Goal: Task Accomplishment & Management: Complete application form

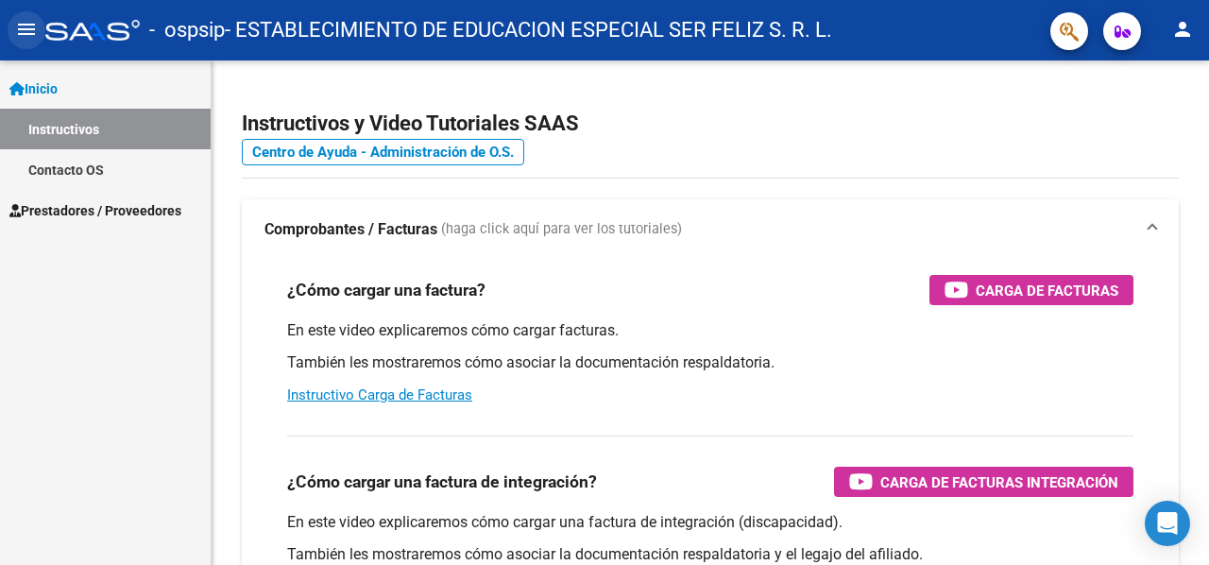
click at [15, 27] on mat-icon "menu" at bounding box center [26, 29] width 23 height 23
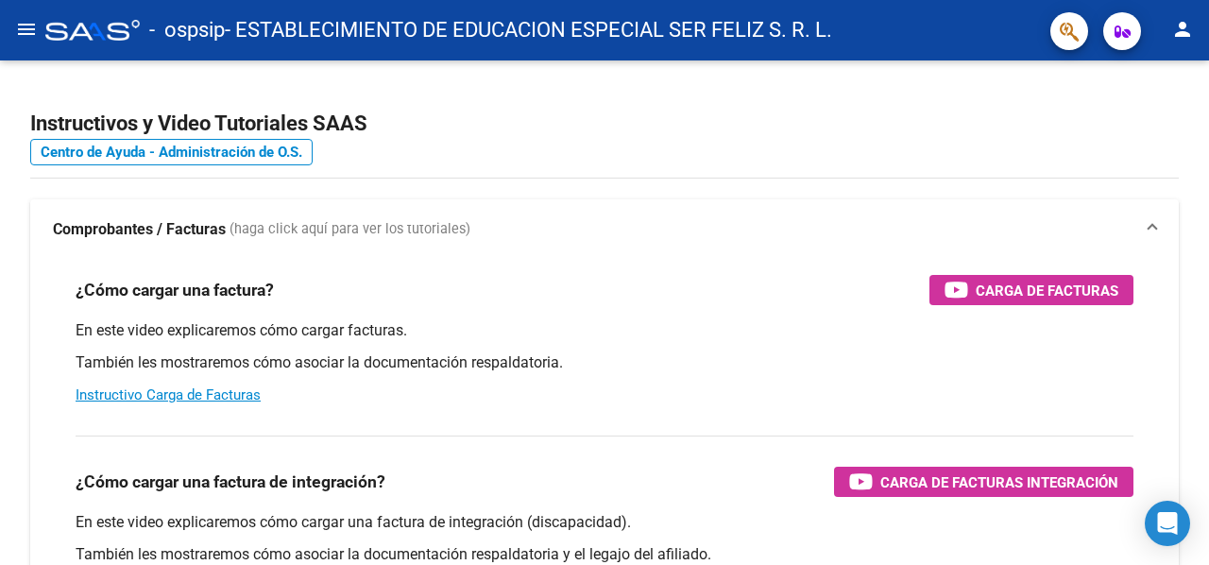
click at [15, 27] on mat-icon "menu" at bounding box center [26, 29] width 23 height 23
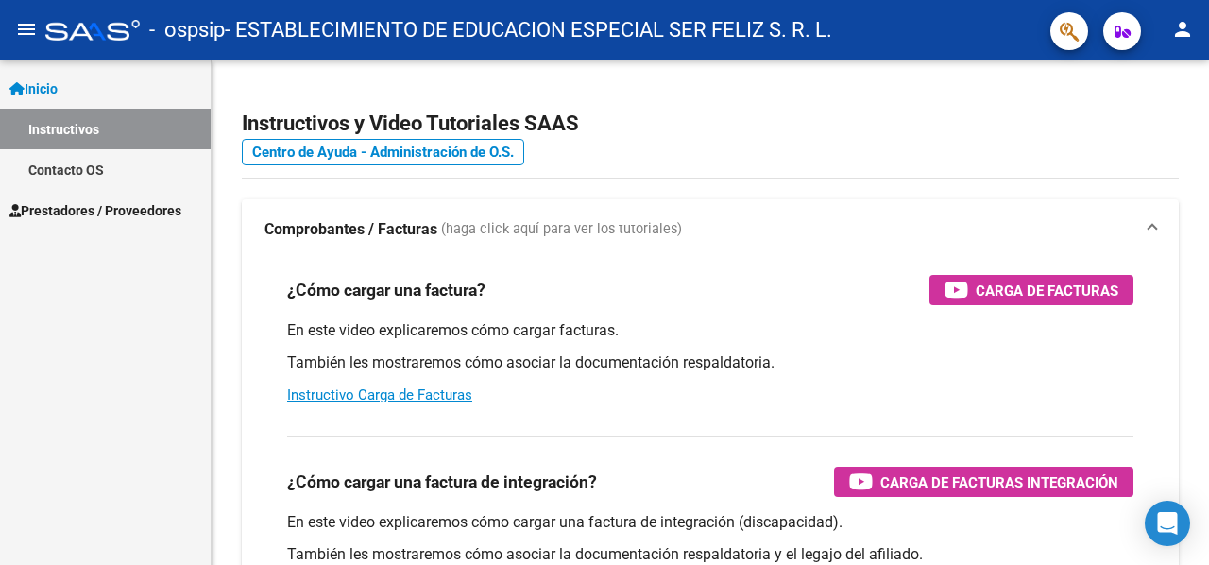
click at [53, 94] on span "Inicio" at bounding box center [33, 88] width 48 height 21
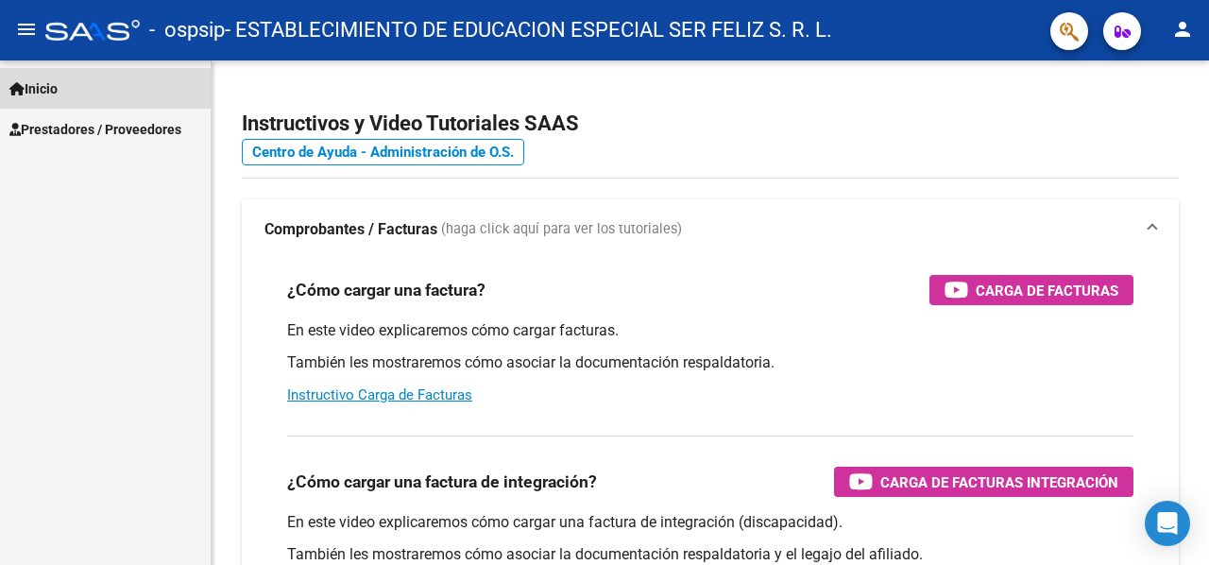
click at [53, 94] on span "Inicio" at bounding box center [33, 88] width 48 height 21
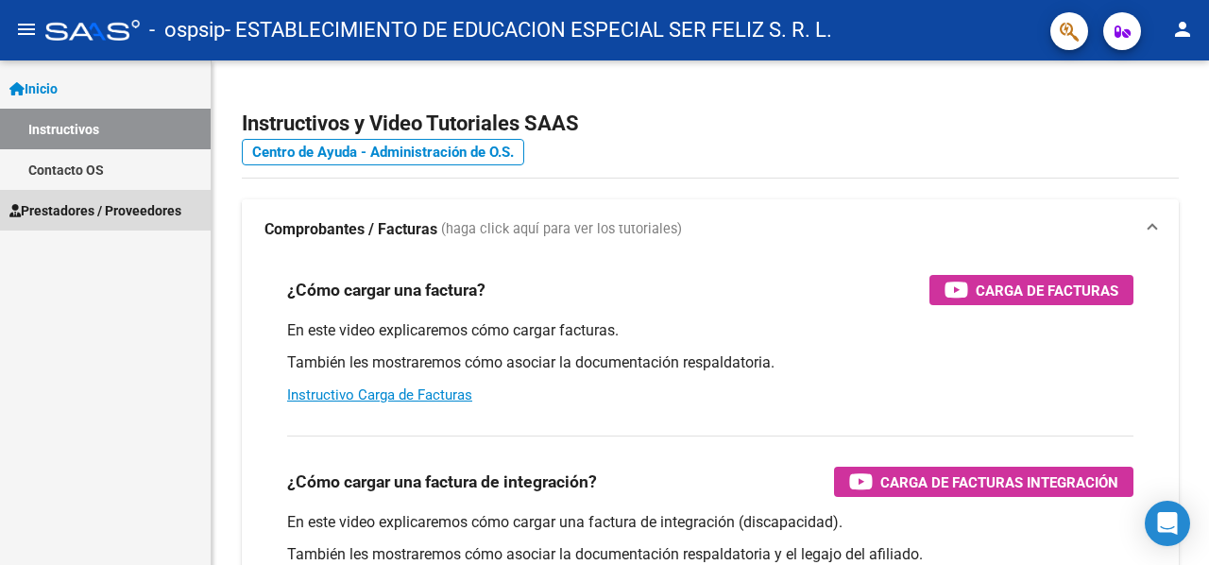
click at [96, 216] on span "Prestadores / Proveedores" at bounding box center [95, 210] width 172 height 21
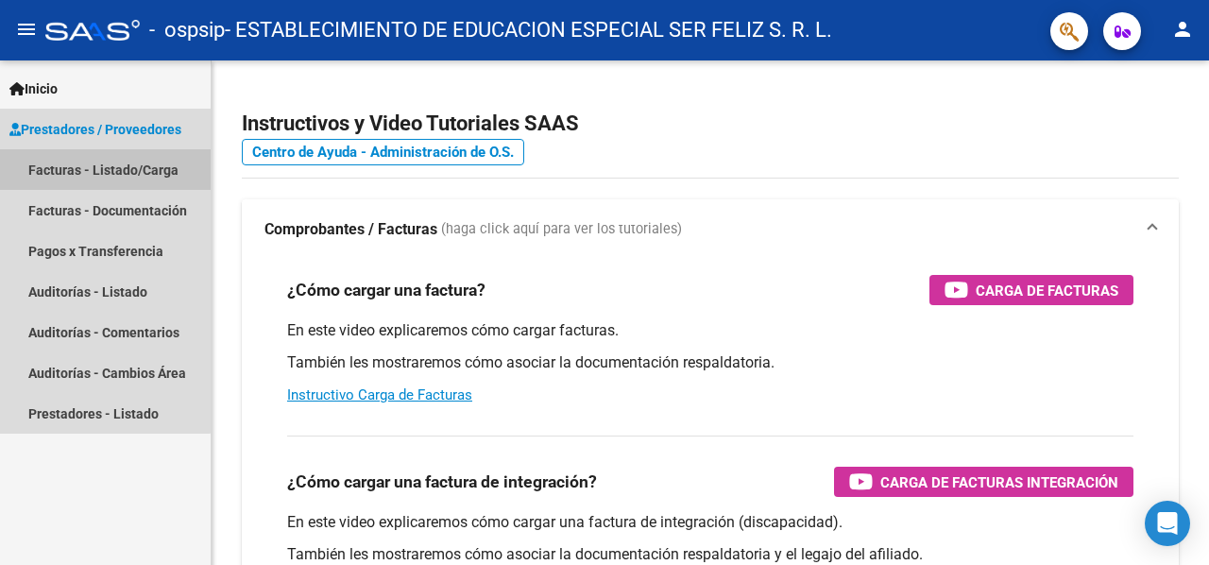
click at [100, 167] on link "Facturas - Listado/Carga" at bounding box center [105, 169] width 211 height 41
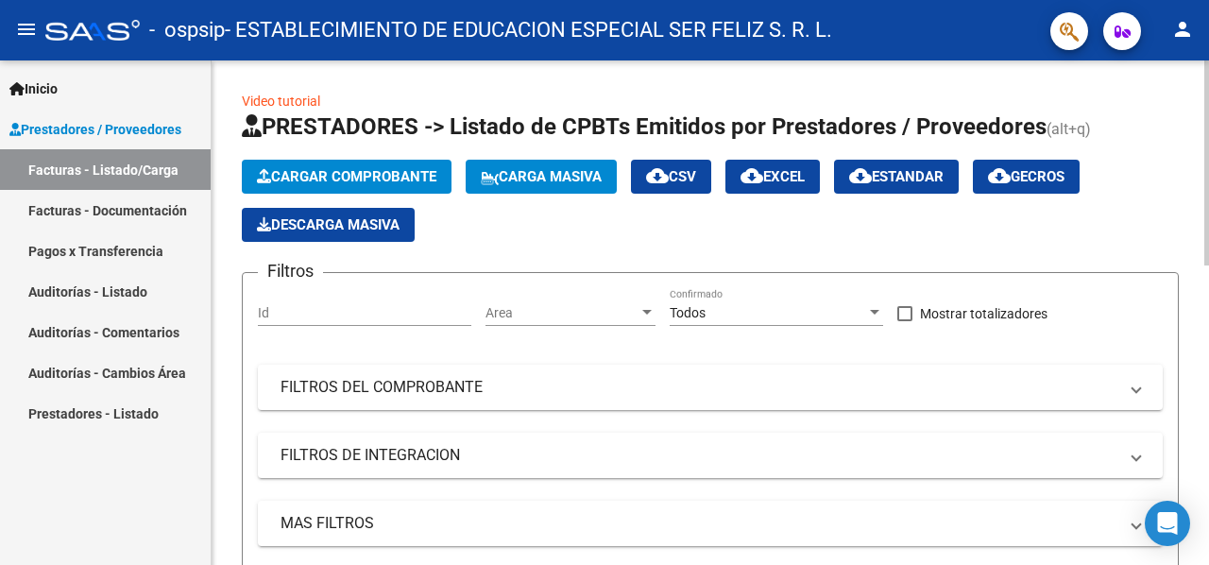
click at [1173, 249] on app-list-header "PRESTADORES -> Listado de CPBTs Emitidos por Prestadores / Proveedores (alt+q) …" at bounding box center [710, 365] width 937 height 509
click at [366, 162] on button "Cargar Comprobante" at bounding box center [347, 177] width 210 height 34
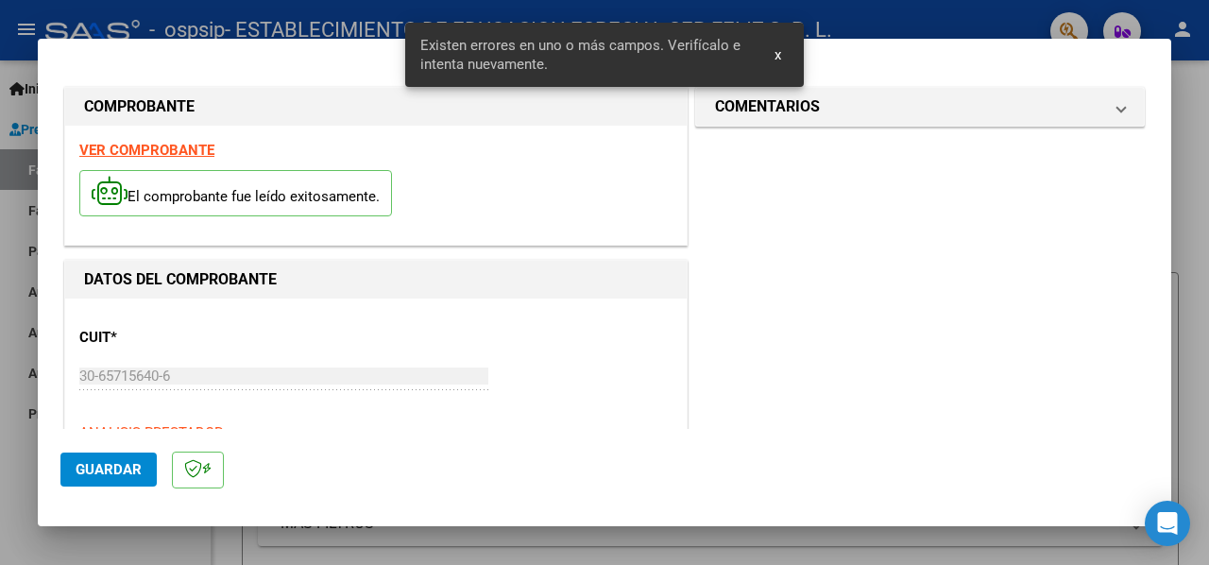
scroll to position [492, 0]
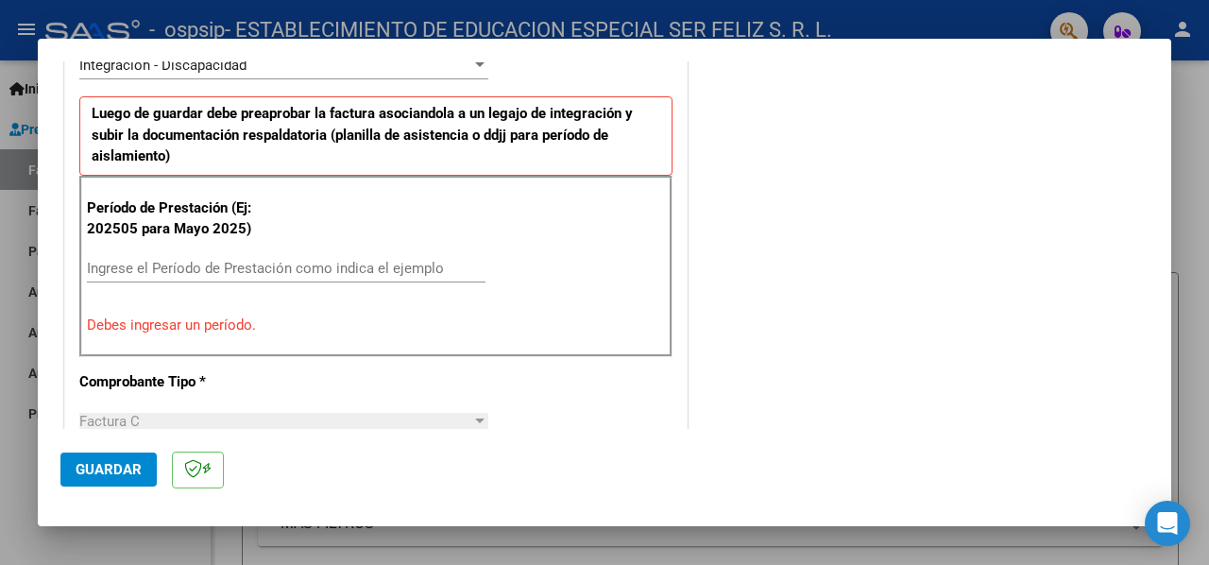
click at [378, 269] on input "Ingrese el Período de Prestación como indica el ejemplo" at bounding box center [286, 268] width 399 height 17
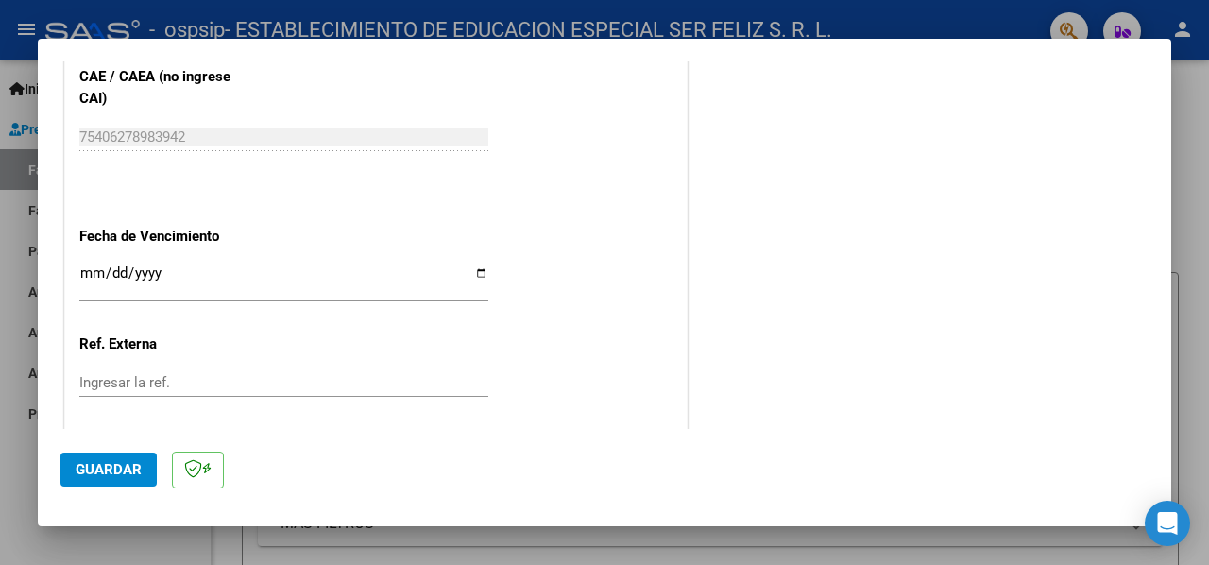
scroll to position [1248, 0]
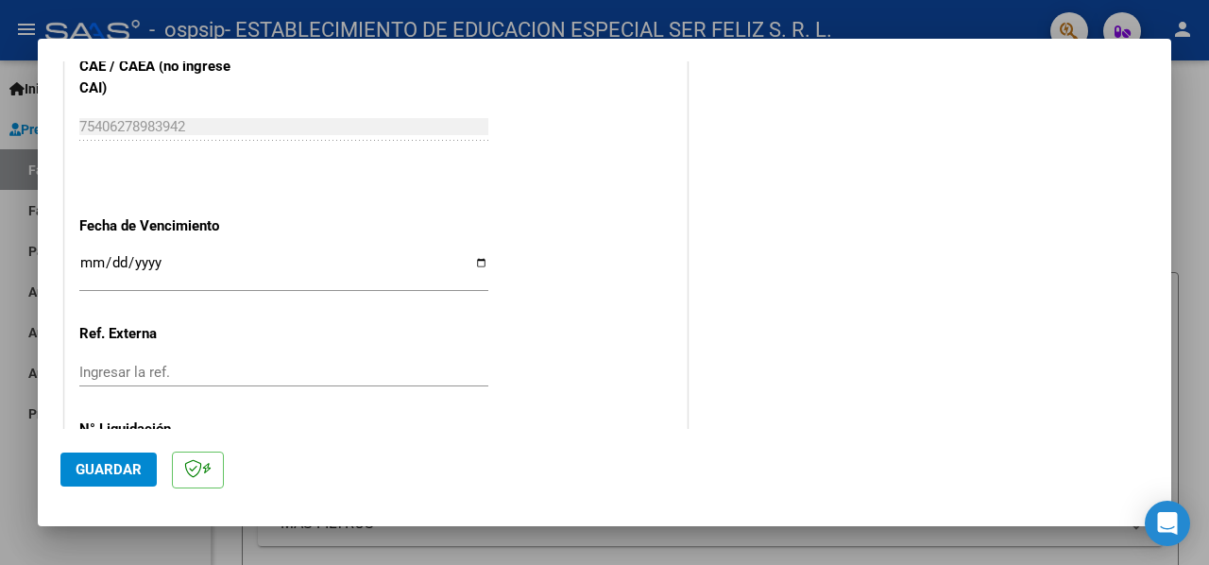
type input "202509"
click at [474, 260] on input "Ingresar la fecha" at bounding box center [283, 270] width 409 height 30
type input "[DATE]"
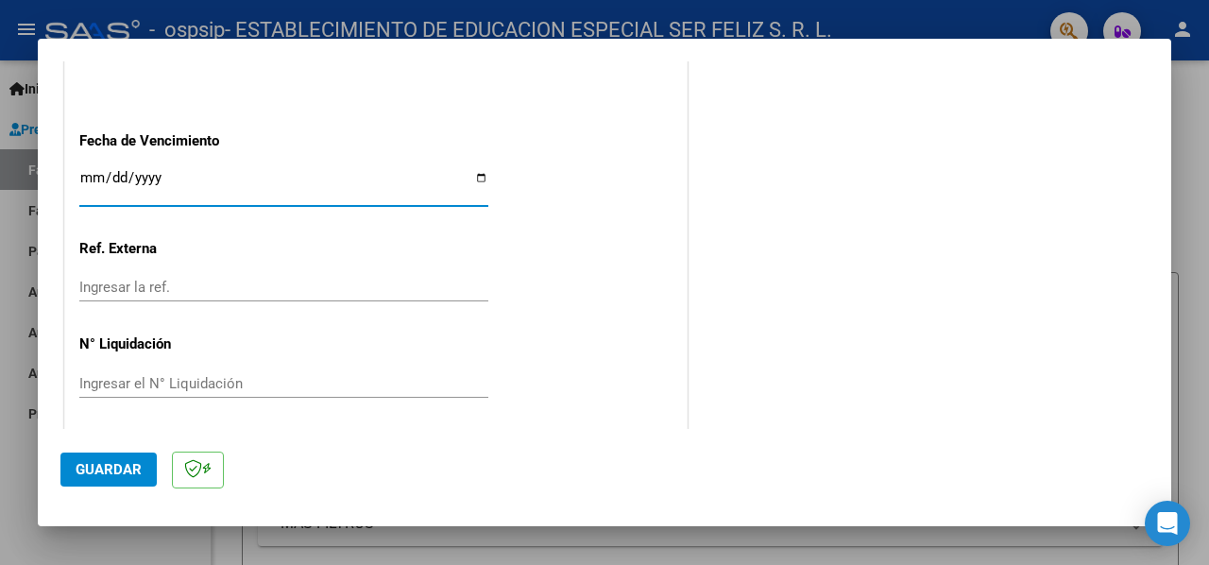
click at [98, 468] on span "Guardar" at bounding box center [109, 469] width 66 height 17
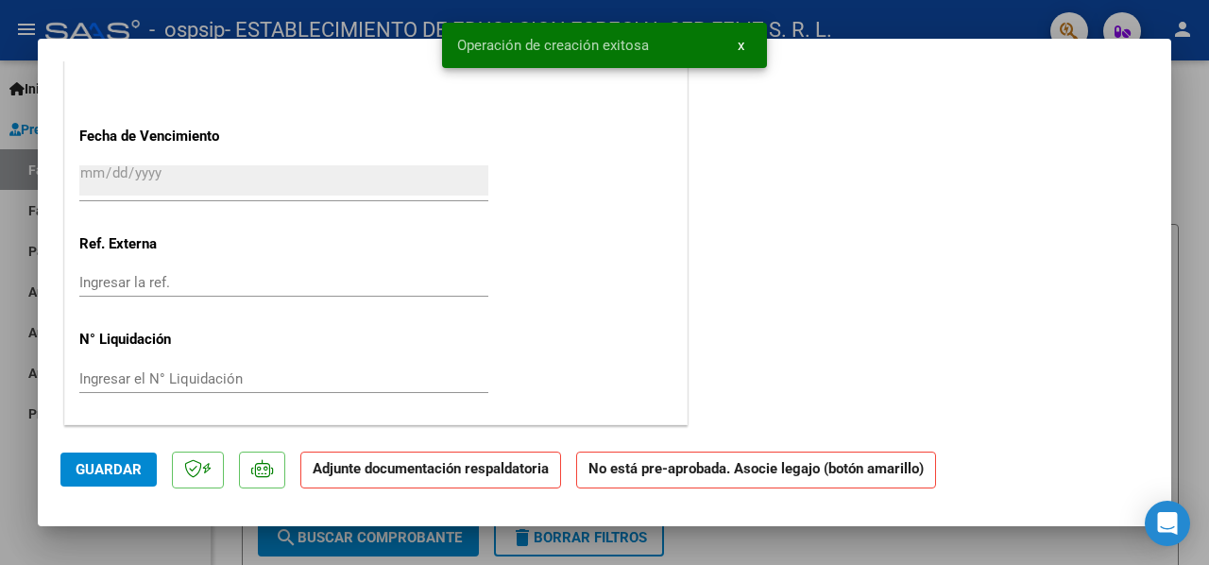
scroll to position [0, 0]
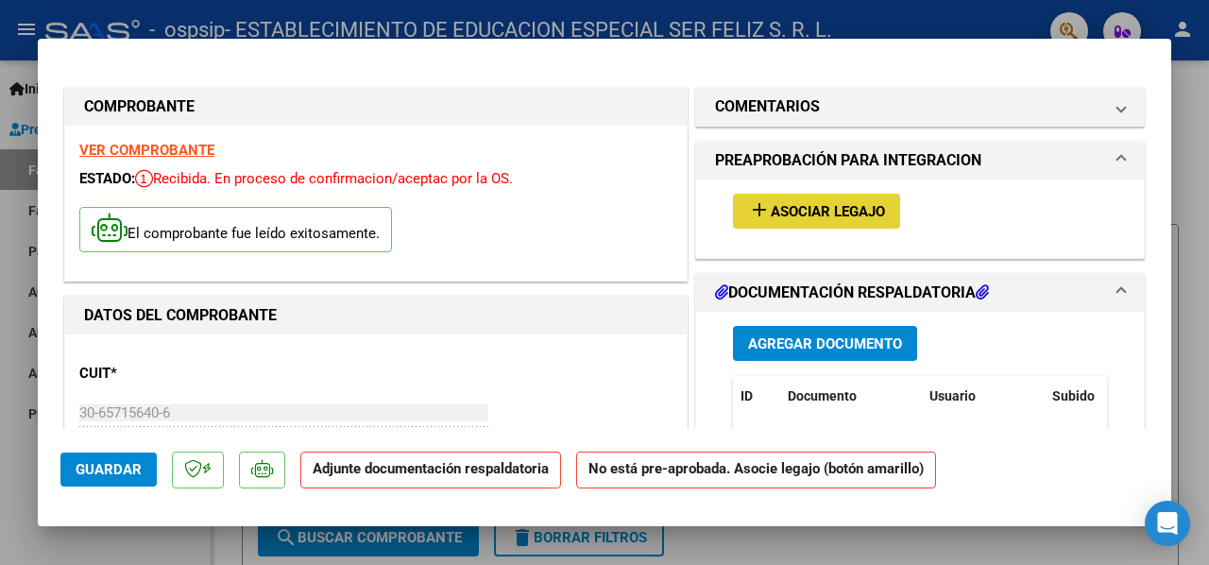
click at [836, 207] on span "Asociar Legajo" at bounding box center [828, 211] width 114 height 17
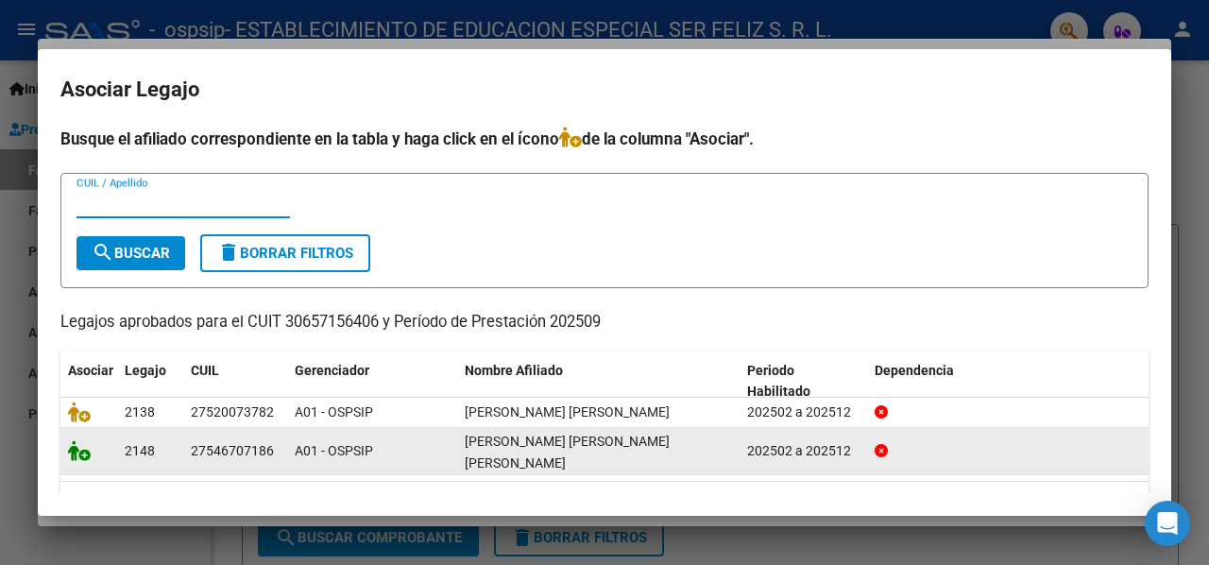
click at [79, 446] on icon at bounding box center [79, 450] width 23 height 21
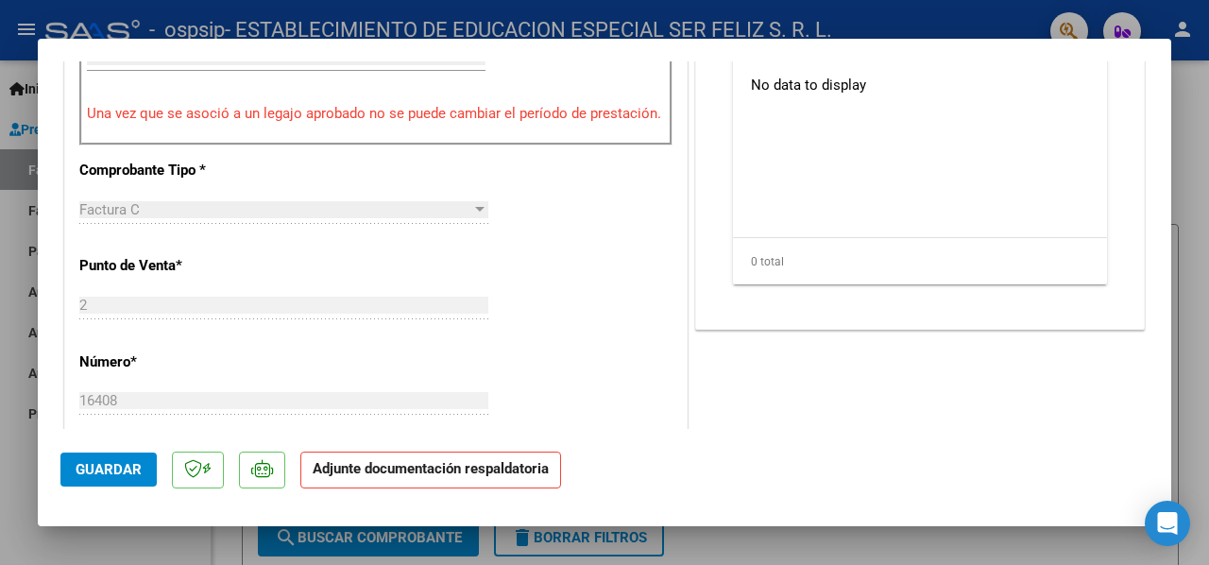
scroll to position [378, 0]
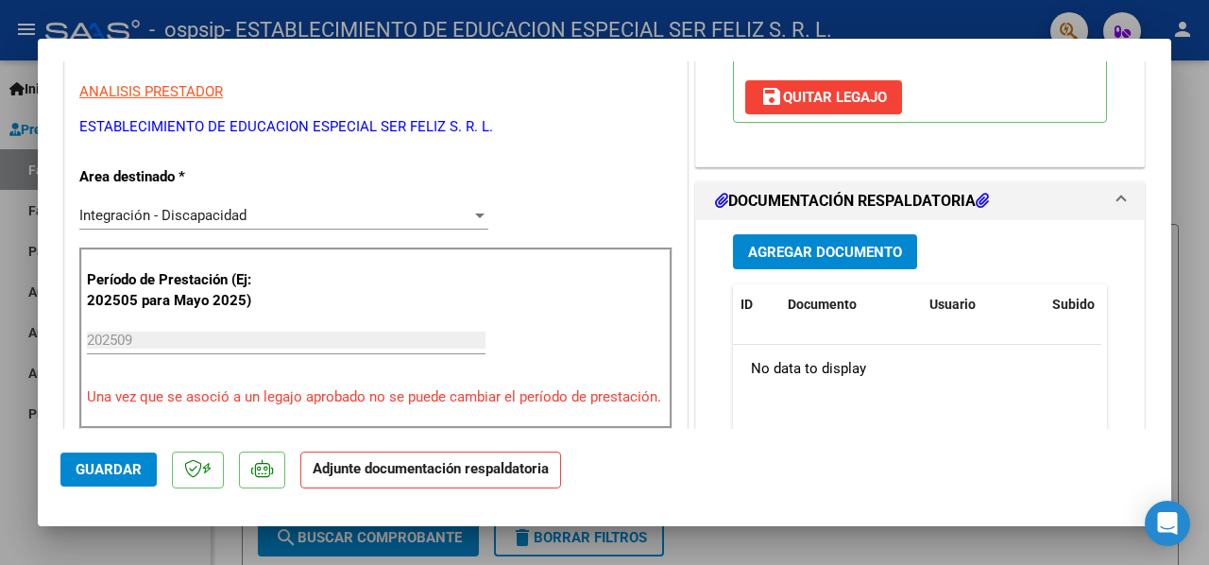
click at [872, 234] on button "Agregar Documento" at bounding box center [825, 251] width 184 height 35
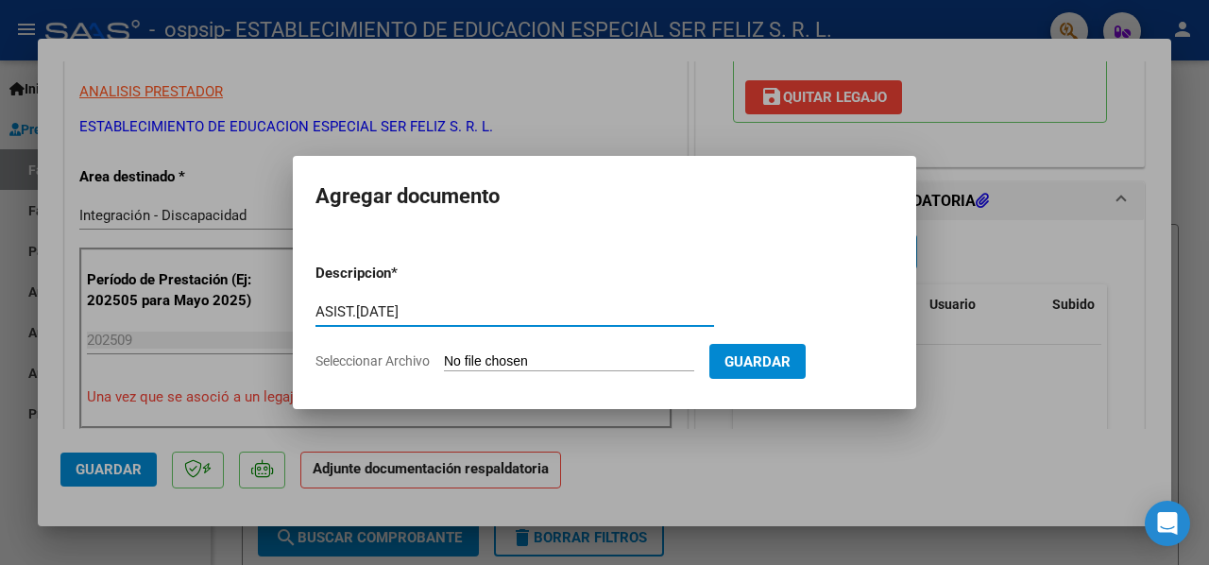
type input "ASIST.[DATE]"
type input "C:\fakepath\[PERSON_NAME] [PERSON_NAME] CONCU [DATE][1].pdf"
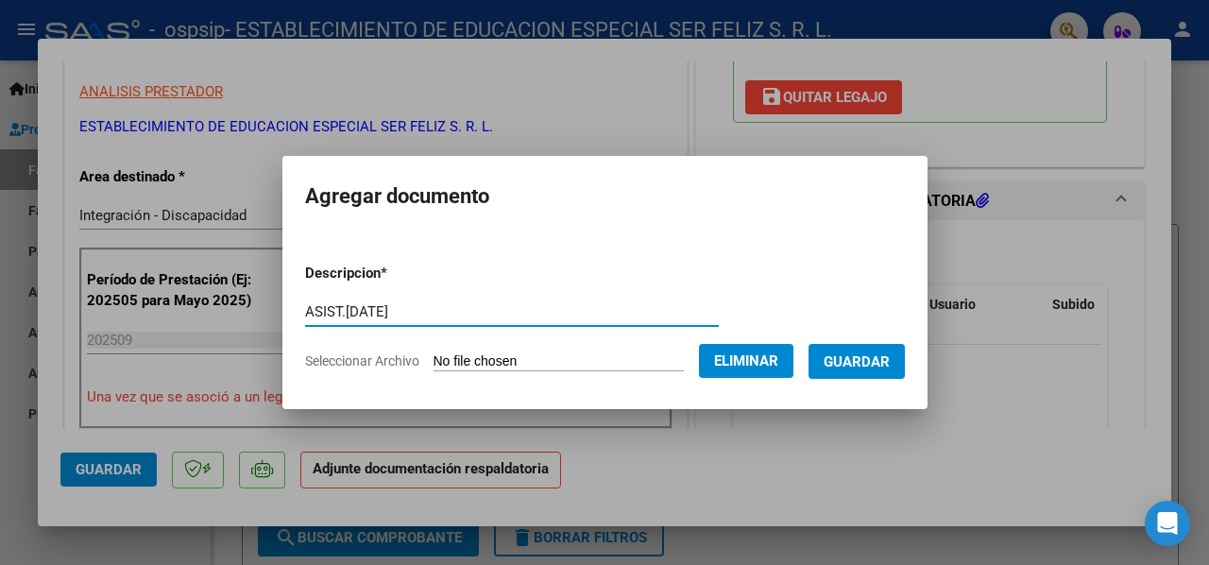
click at [856, 368] on span "Guardar" at bounding box center [857, 361] width 66 height 17
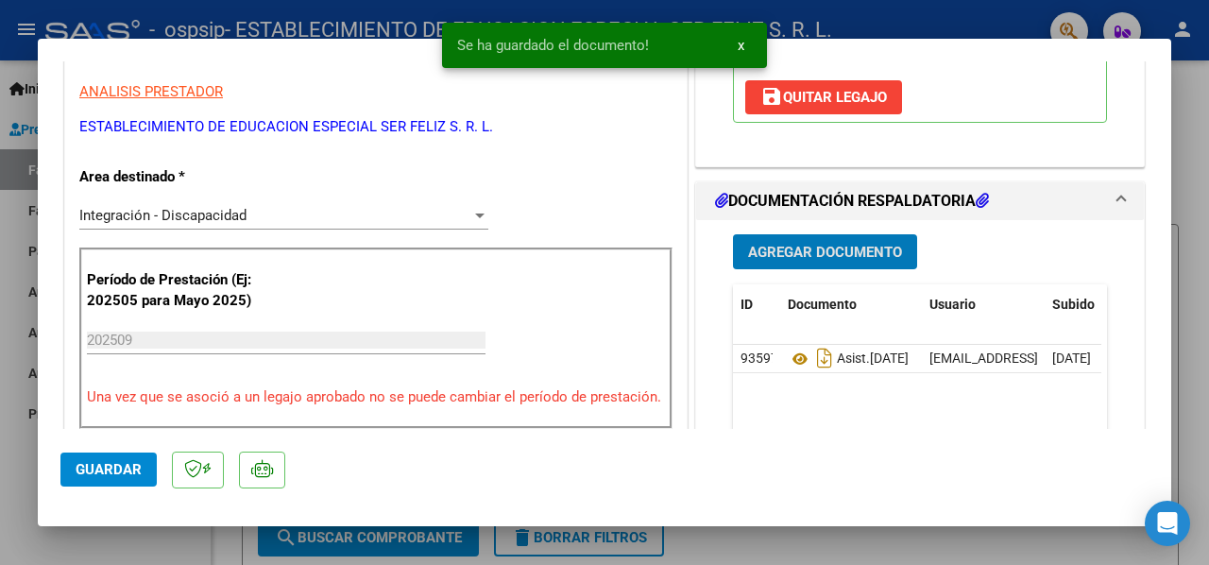
click at [827, 253] on span "Agregar Documento" at bounding box center [825, 252] width 154 height 17
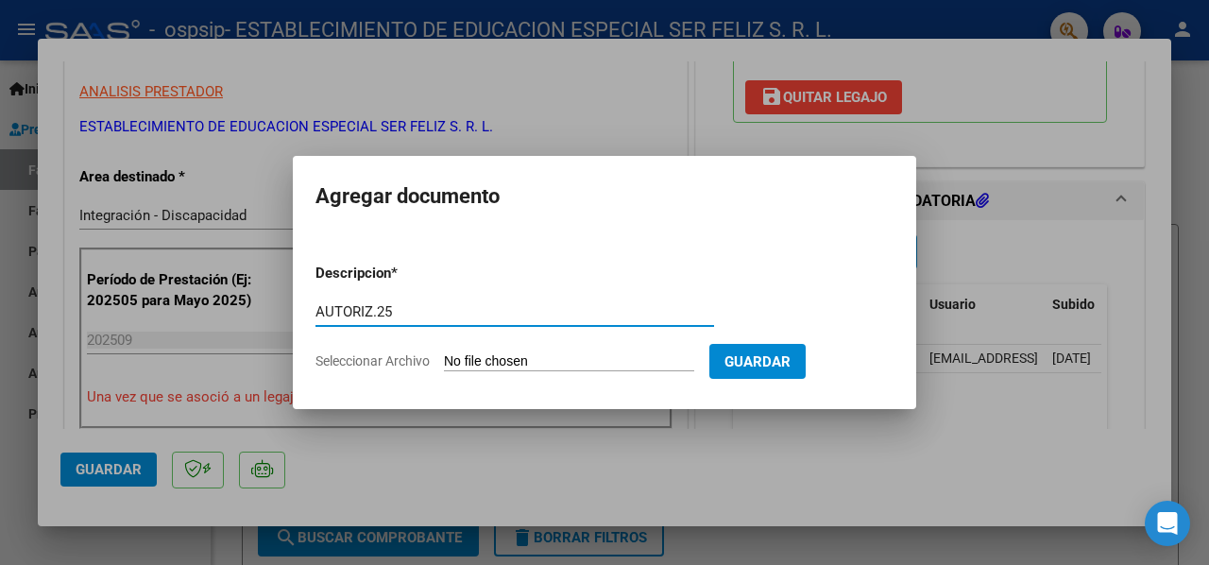
type input "AUTORIZ.25"
type input "C:\fakepath\[PERSON_NAME] [PERSON_NAME] E 2025 AUTORIZACION INTEGRACION.pdf"
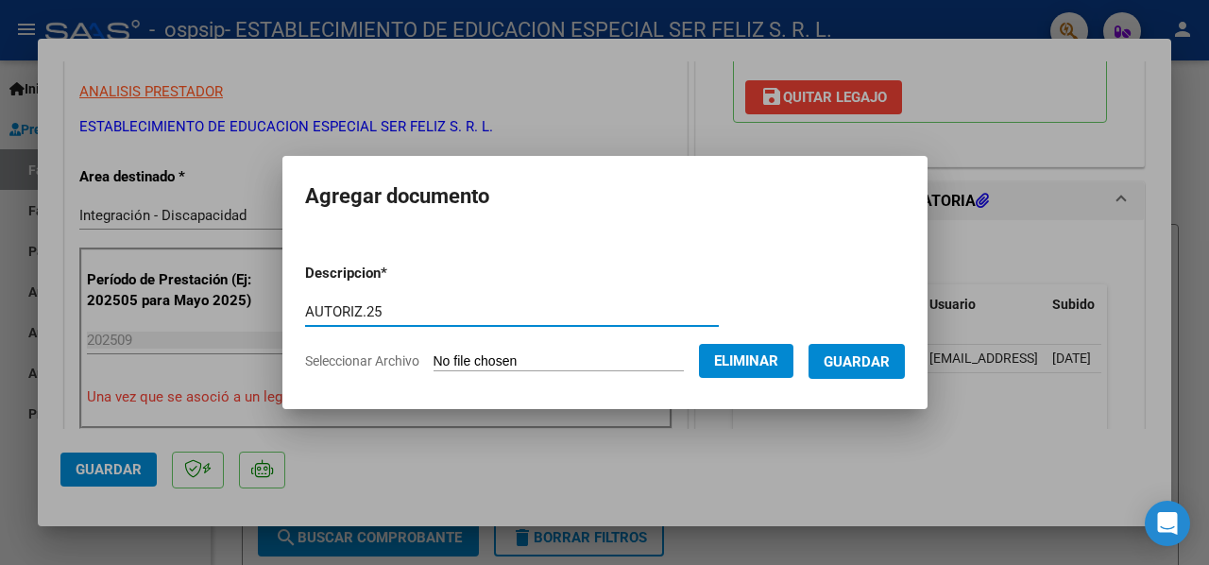
click at [883, 370] on button "Guardar" at bounding box center [856, 361] width 96 height 35
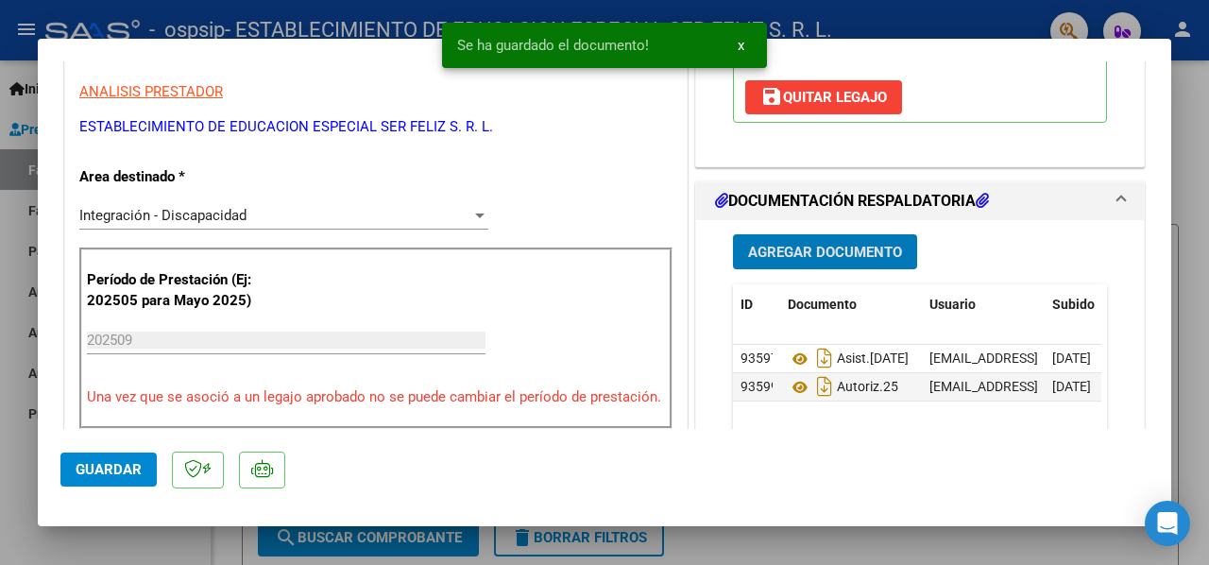
click at [98, 461] on span "Guardar" at bounding box center [109, 469] width 66 height 17
click at [9, 455] on div at bounding box center [604, 282] width 1209 height 565
type input "$ 0,00"
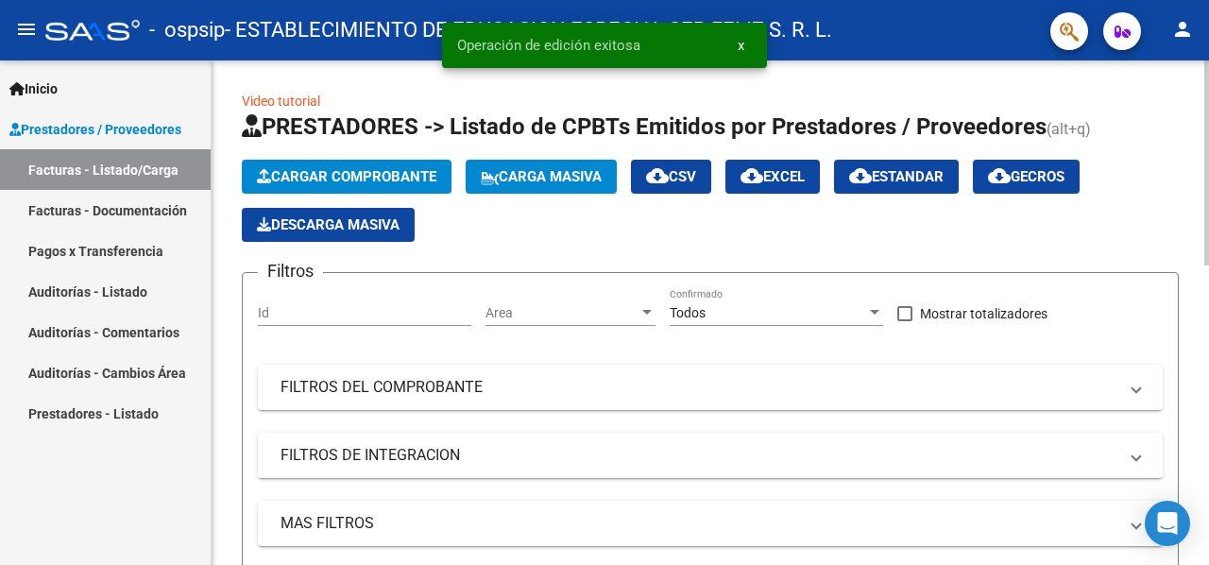
click at [370, 179] on span "Cargar Comprobante" at bounding box center [346, 176] width 179 height 17
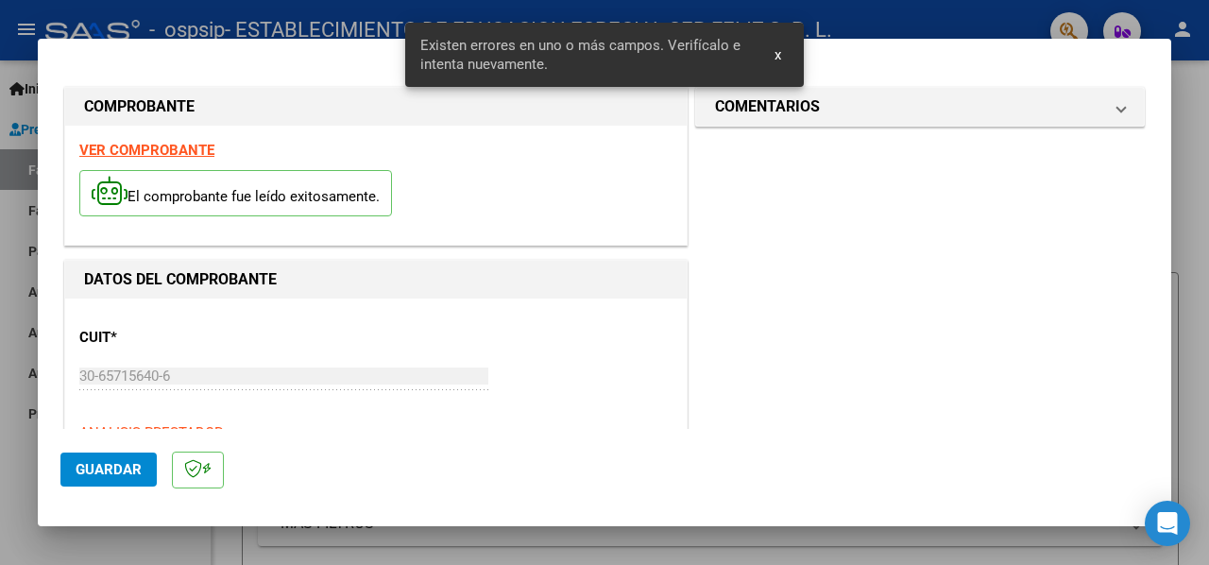
scroll to position [457, 0]
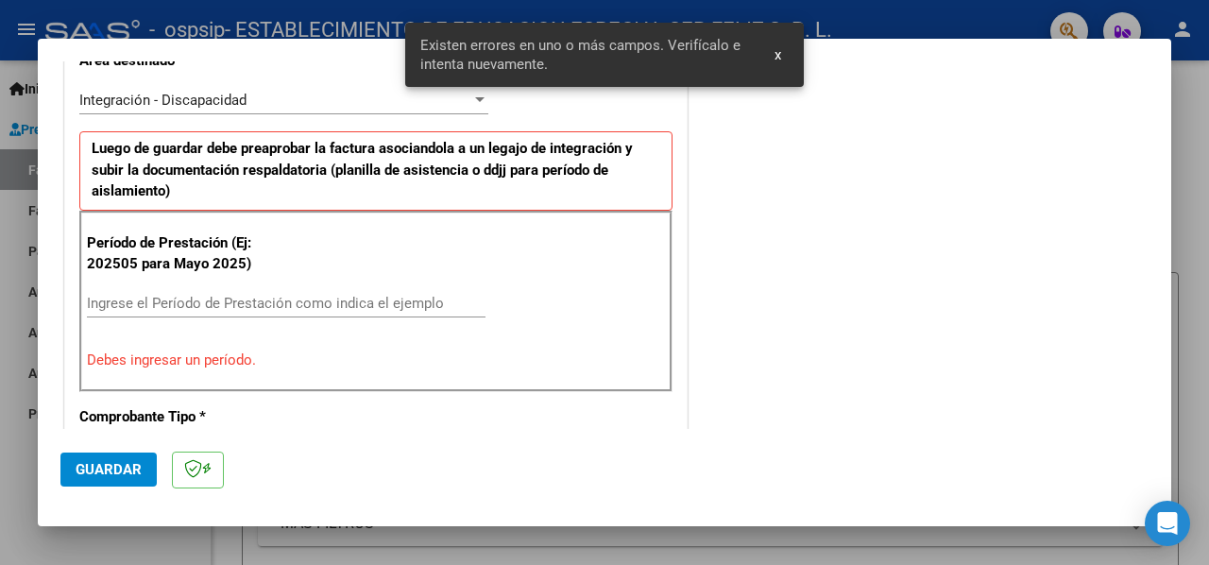
click at [304, 289] on div "Ingrese el Período de Prestación como indica el ejemplo" at bounding box center [286, 303] width 399 height 28
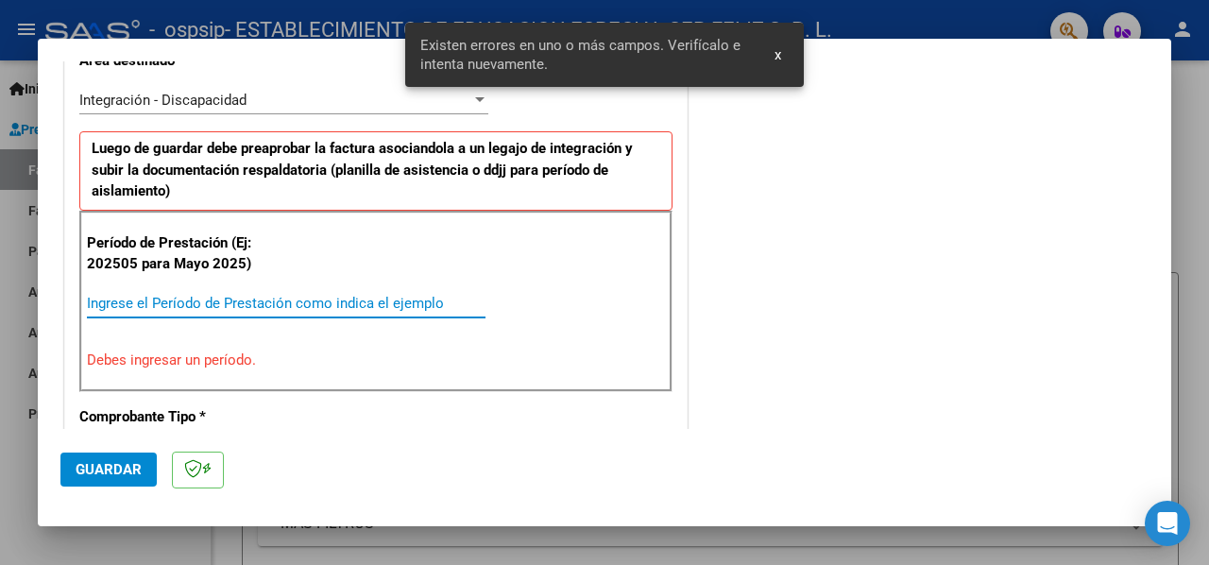
click at [300, 298] on input "Ingrese el Período de Prestación como indica el ejemplo" at bounding box center [286, 303] width 399 height 17
click at [98, 295] on input "220509" at bounding box center [286, 303] width 399 height 17
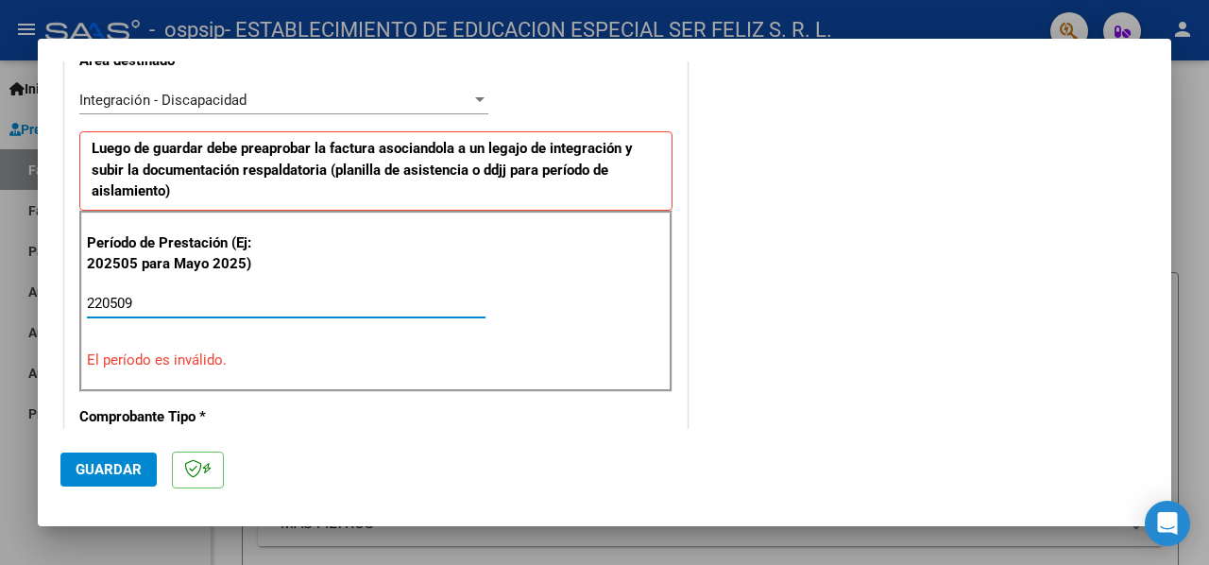
click at [98, 295] on input "220509" at bounding box center [286, 303] width 399 height 17
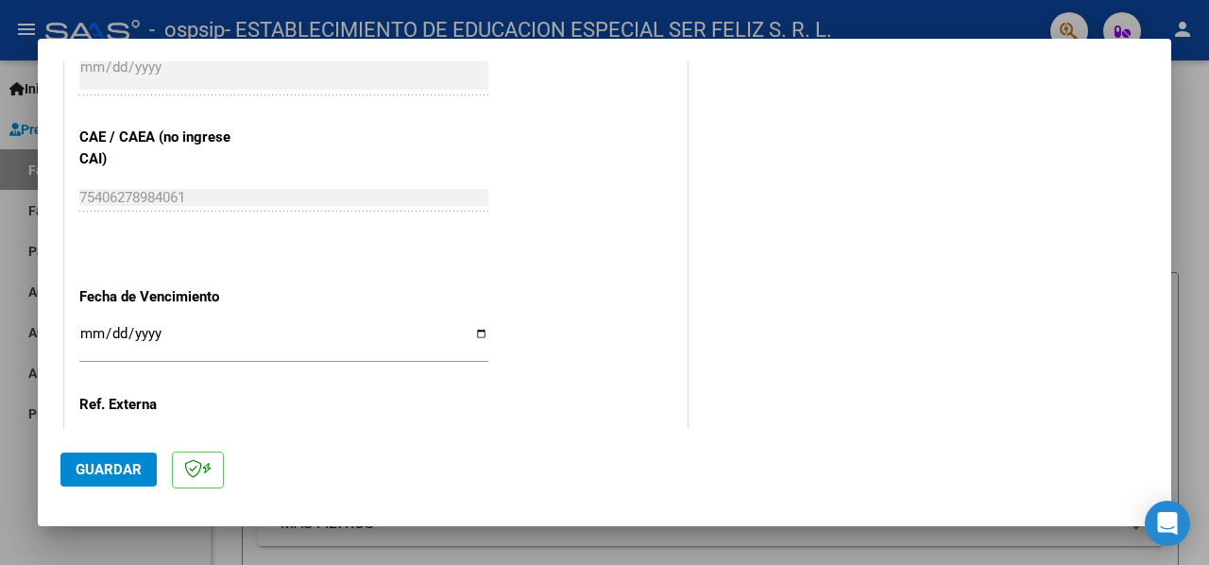
scroll to position [1213, 0]
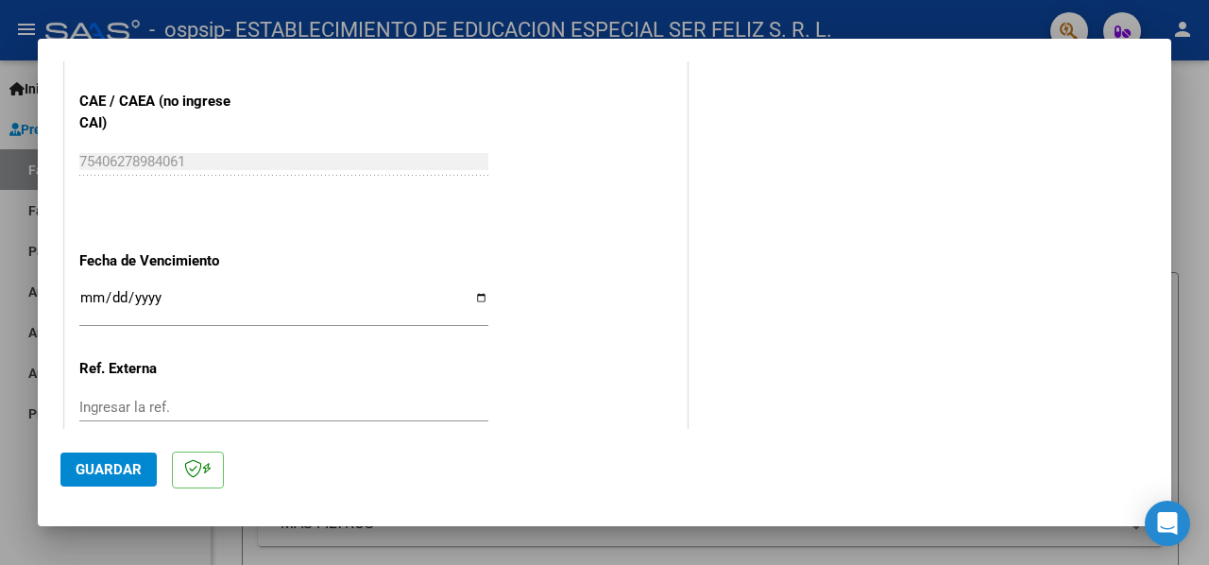
type input "202509"
click at [481, 295] on input "Ingresar la fecha" at bounding box center [283, 305] width 409 height 30
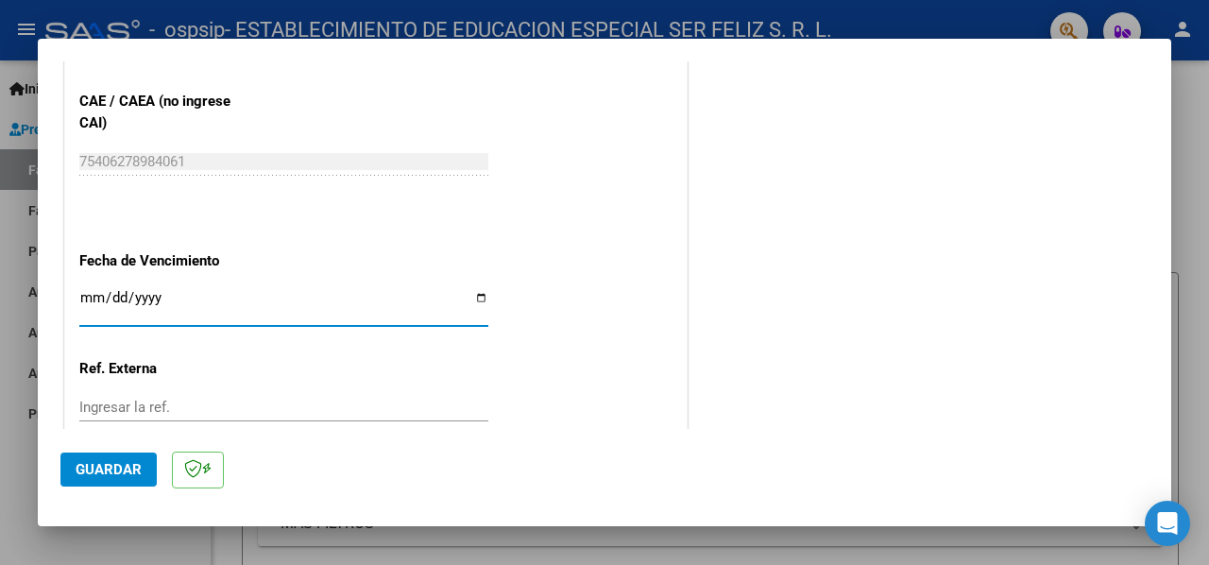
type input "[DATE]"
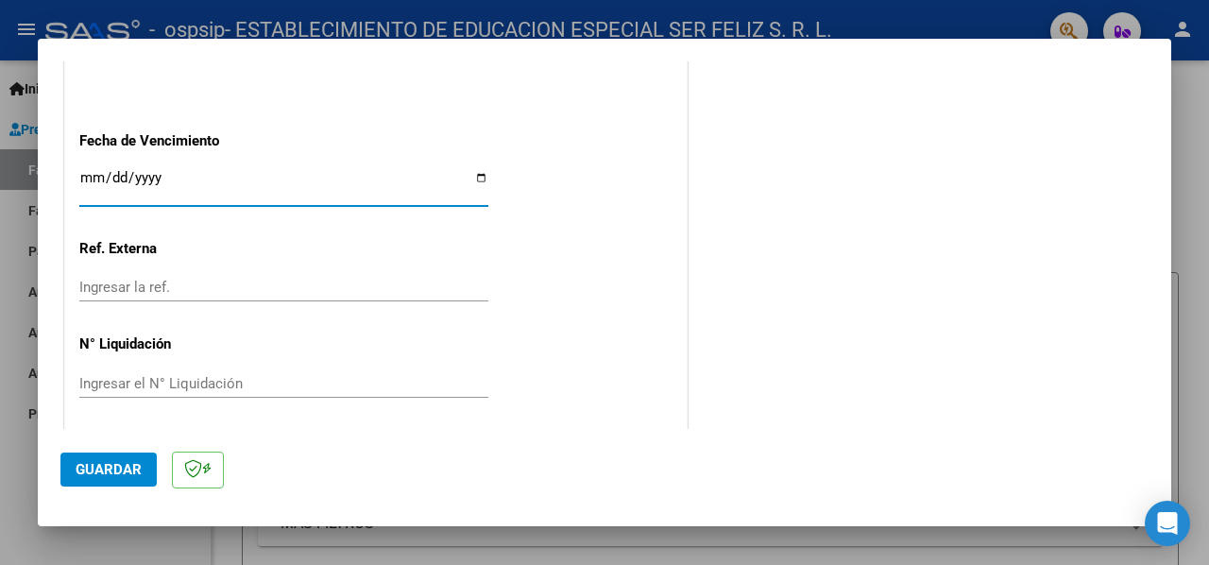
click at [101, 463] on span "Guardar" at bounding box center [109, 469] width 66 height 17
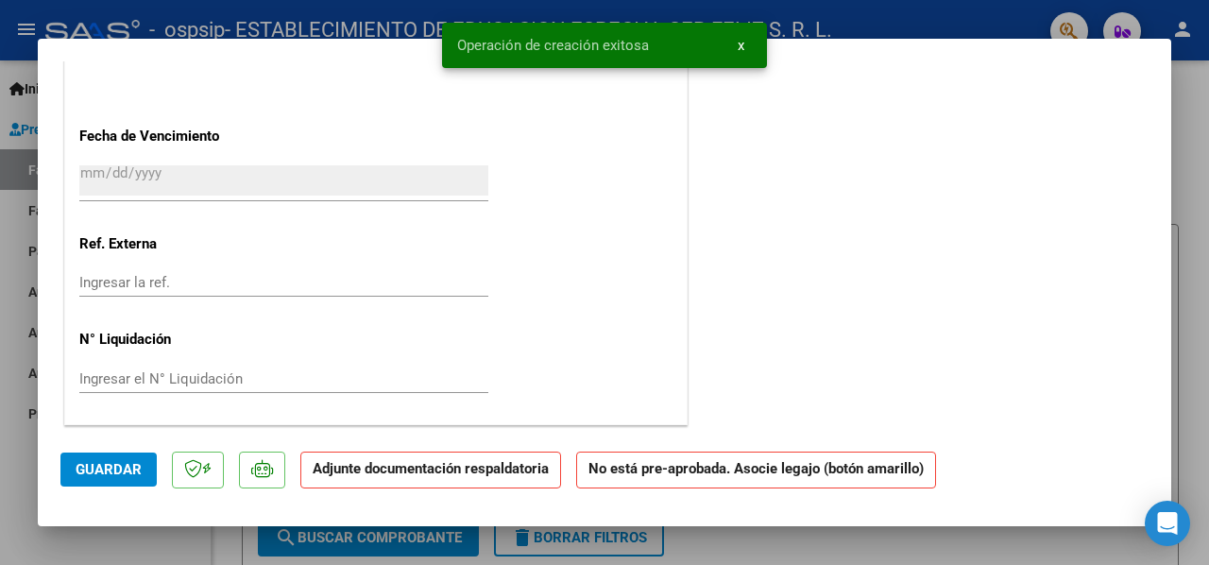
scroll to position [0, 0]
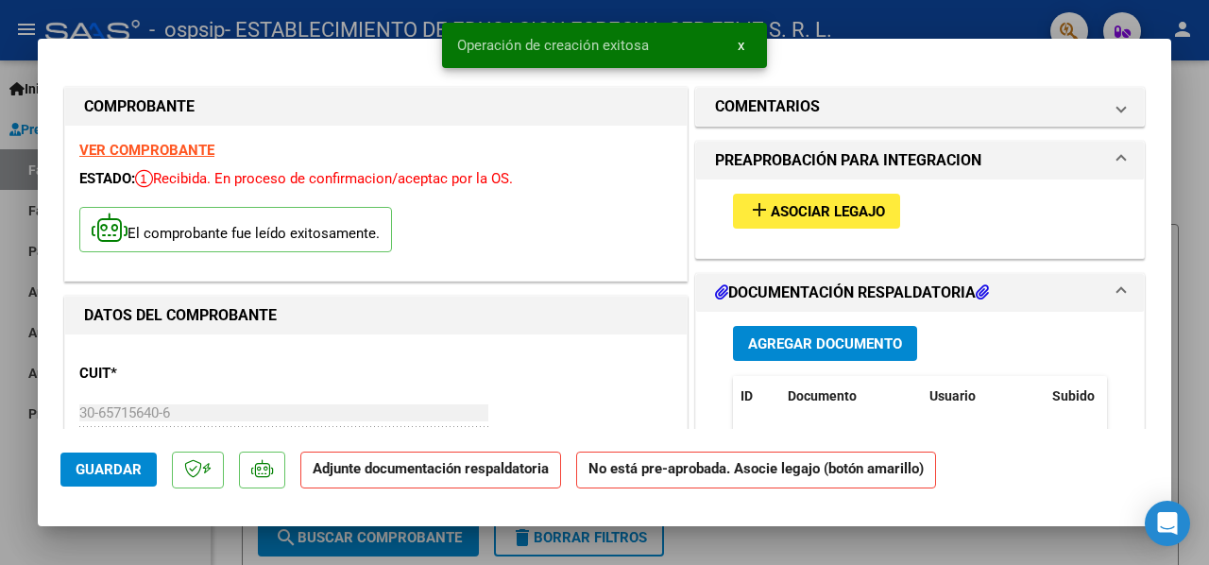
click at [863, 203] on span "Asociar Legajo" at bounding box center [828, 211] width 114 height 17
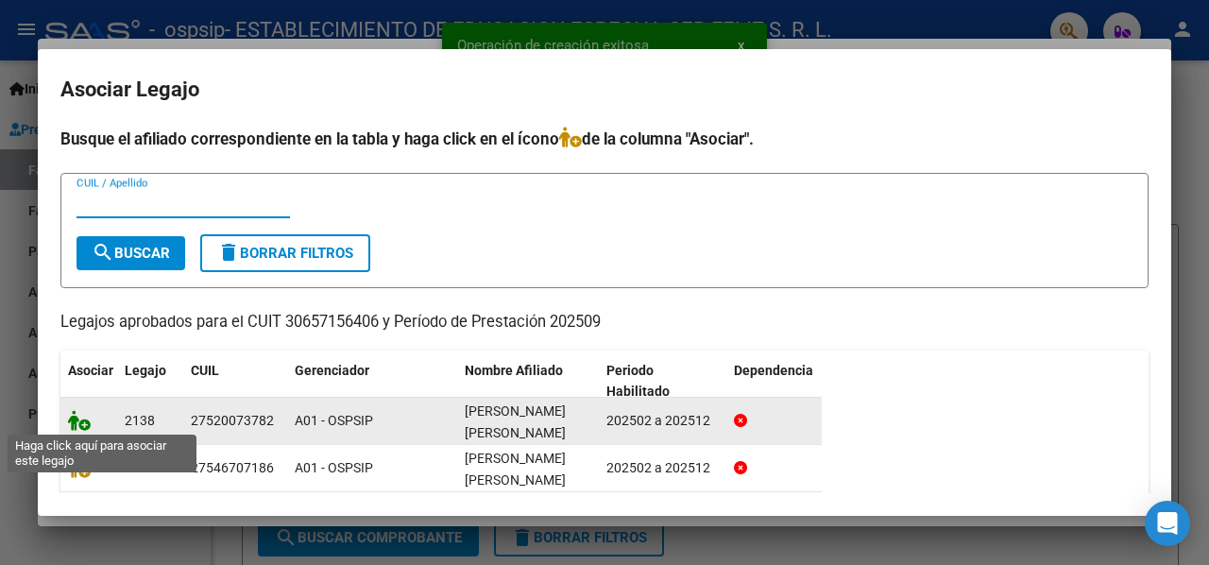
click at [79, 418] on icon at bounding box center [79, 420] width 23 height 21
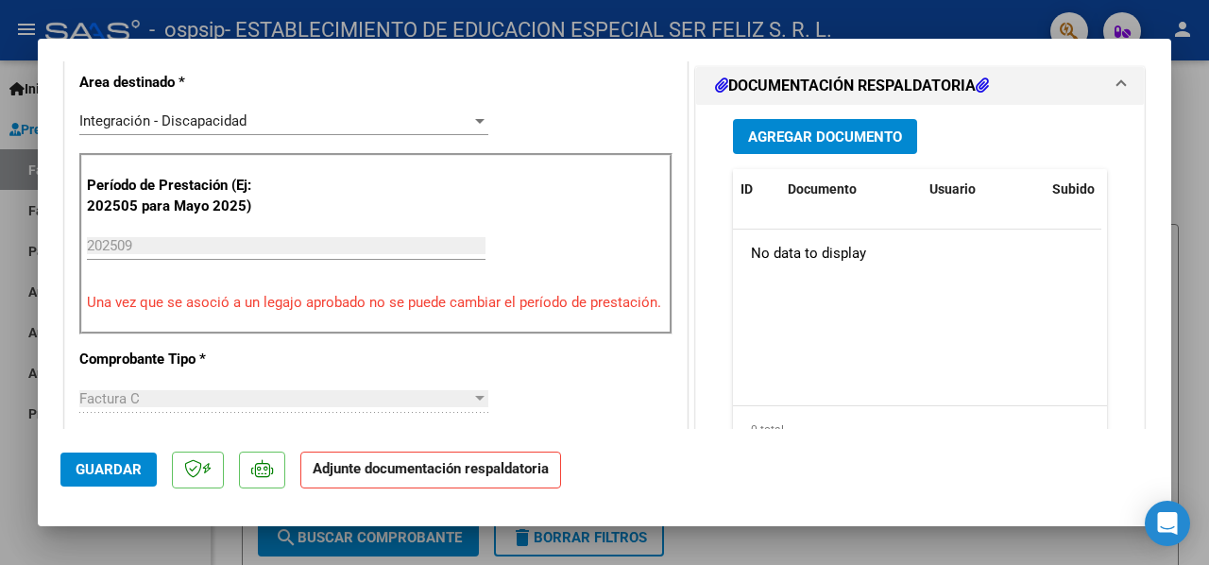
scroll to position [378, 0]
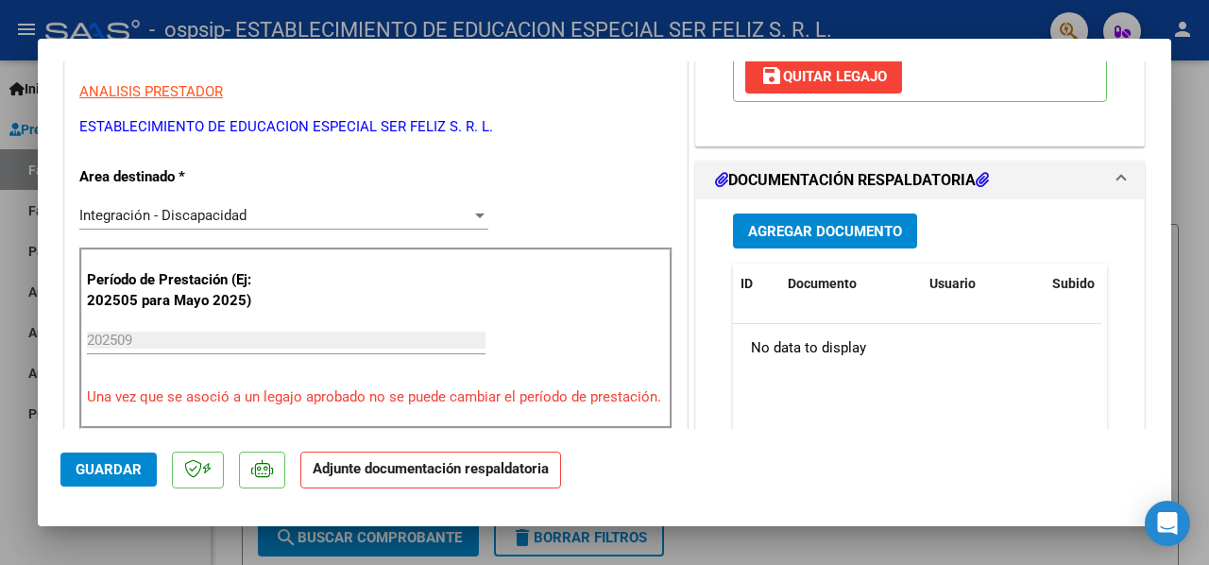
click at [834, 230] on span "Agregar Documento" at bounding box center [825, 231] width 154 height 17
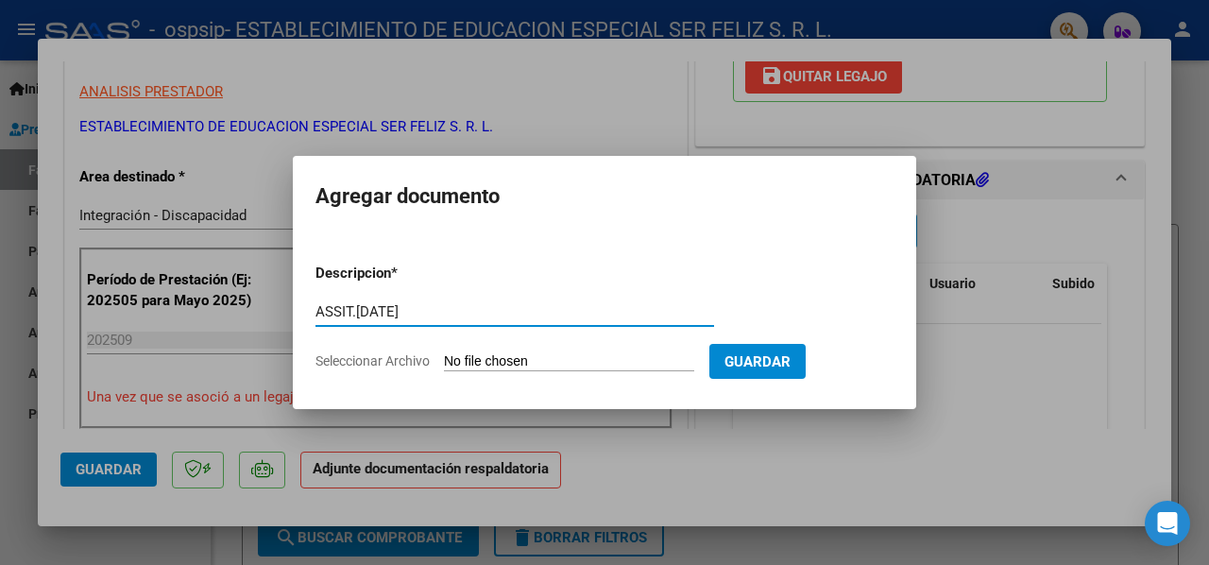
type input "ASSIT.[DATE]"
type input "C:\fakepath\[PERSON_NAME] [DATE].pdf"
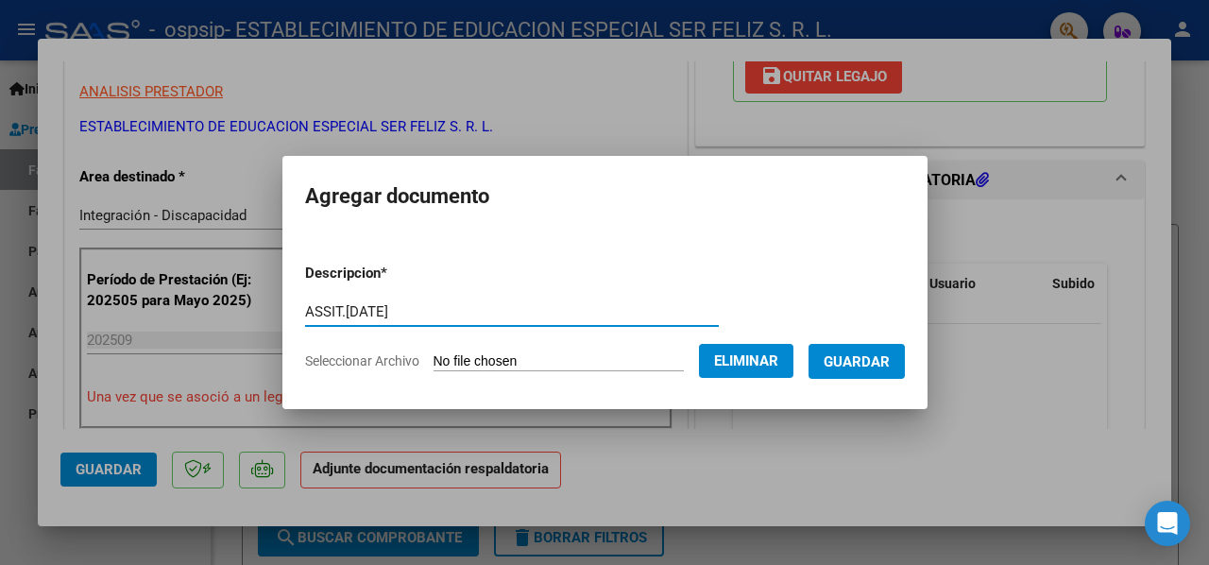
click at [890, 364] on span "Guardar" at bounding box center [857, 361] width 66 height 17
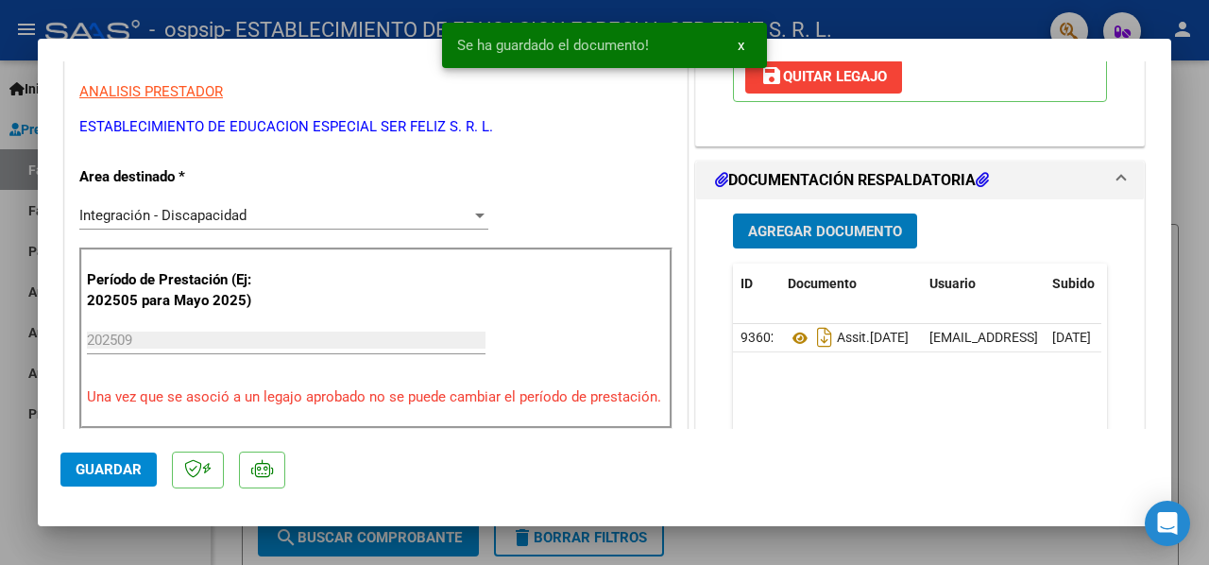
click at [793, 234] on span "Agregar Documento" at bounding box center [825, 231] width 154 height 17
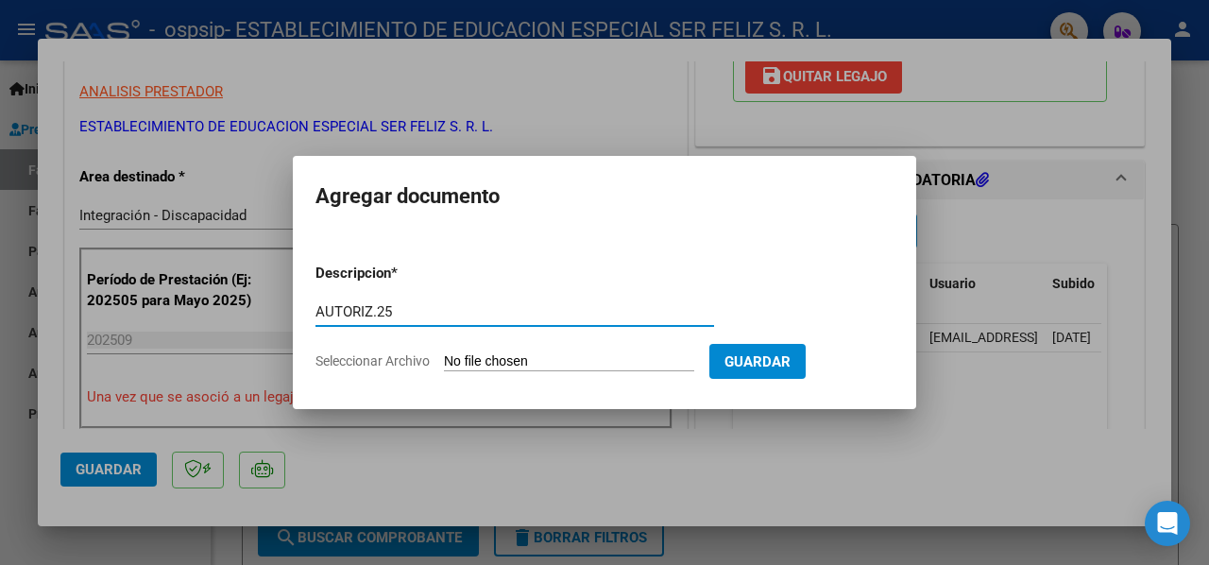
type input "AUTORIZ.25"
type input "C:\fakepath\[PERSON_NAME] ESCUELA PRIMARIA [PERSON_NAME] AUTORIZACION 2025 SEGU…"
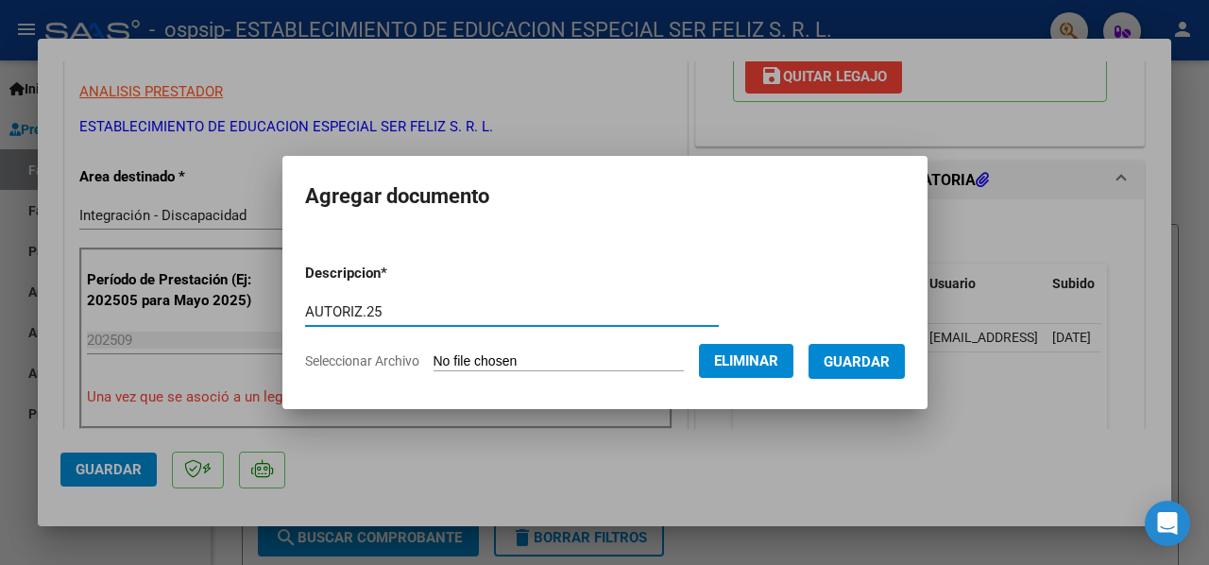
click at [884, 370] on button "Guardar" at bounding box center [856, 361] width 96 height 35
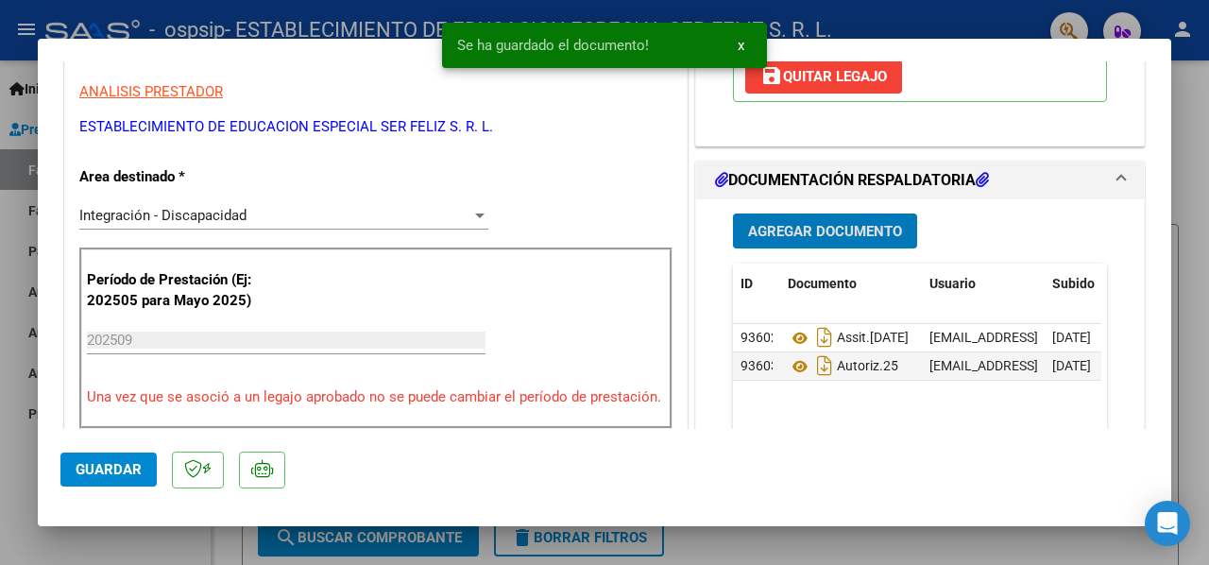
click at [77, 458] on button "Guardar" at bounding box center [108, 469] width 96 height 34
click at [9, 456] on div at bounding box center [604, 282] width 1209 height 565
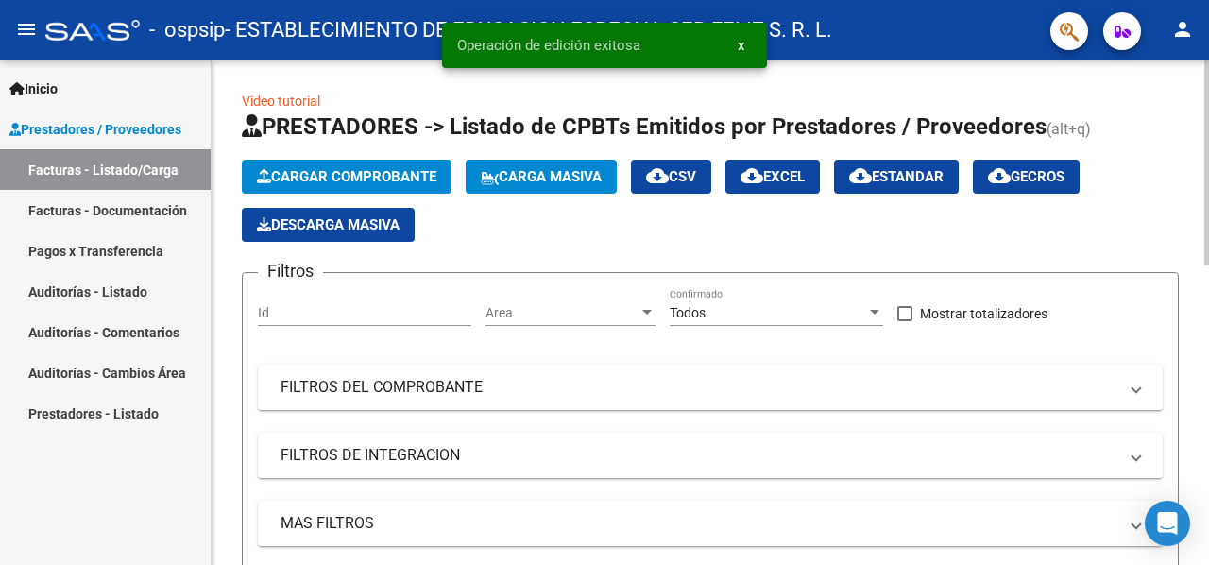
scroll to position [567, 0]
